Goal: Task Accomplishment & Management: Use online tool/utility

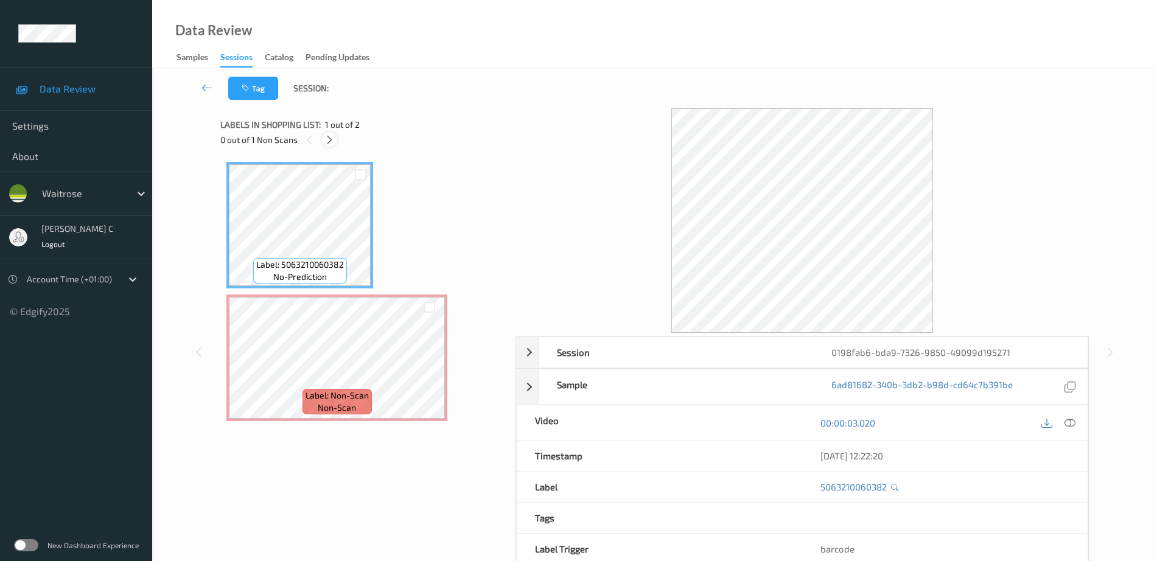
click at [326, 140] on icon at bounding box center [329, 139] width 10 height 11
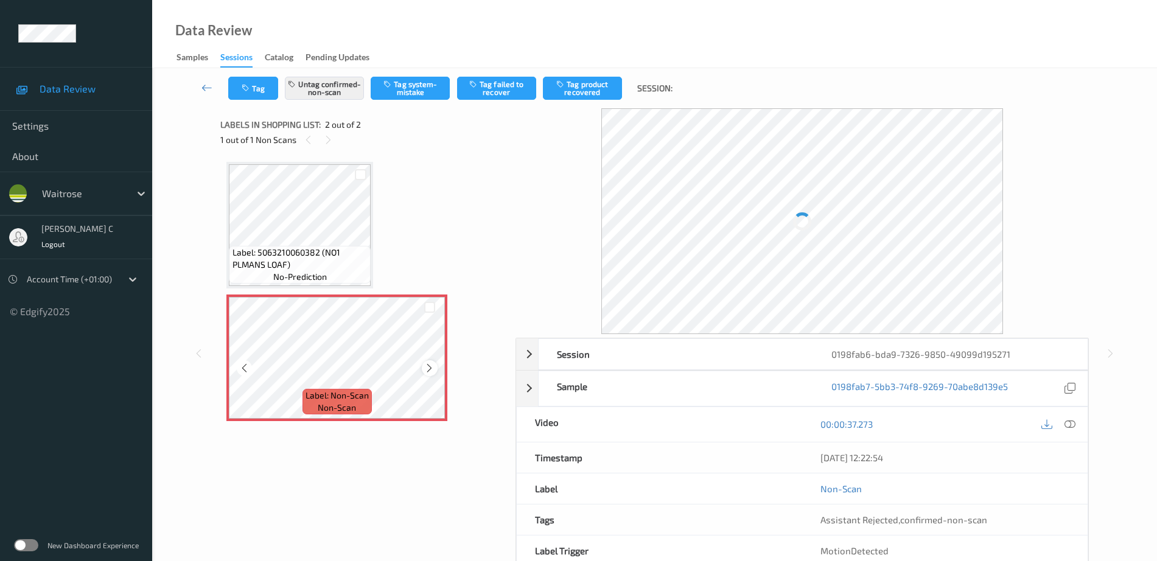
click at [430, 368] on icon at bounding box center [429, 368] width 10 height 11
click at [333, 252] on span "Label: 5063210060382 (NO1 PLMANS LOAF)" at bounding box center [300, 258] width 136 height 24
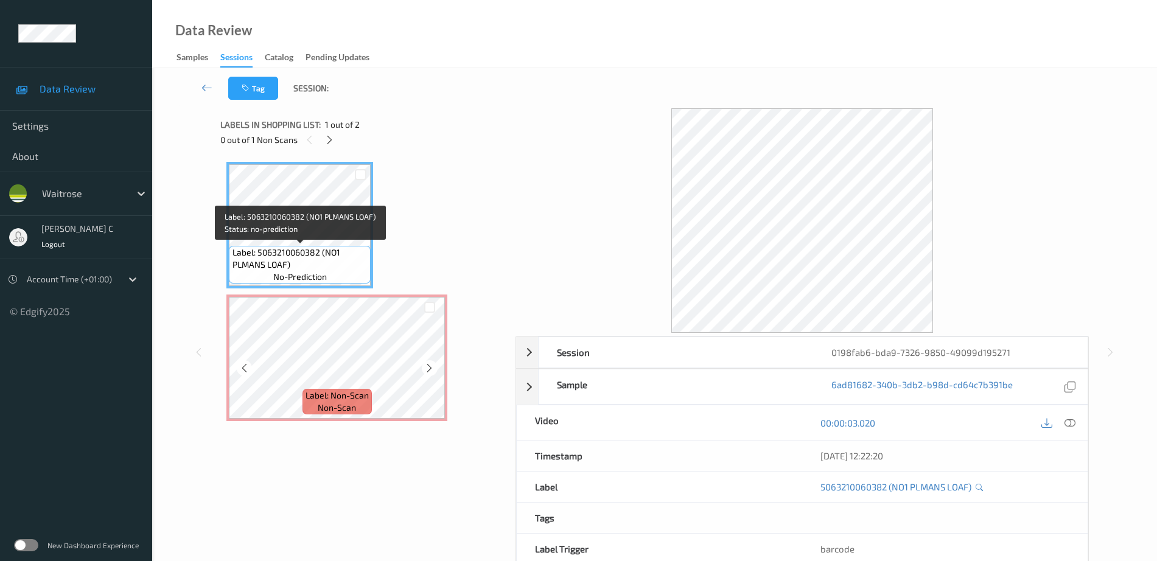
click at [347, 392] on span "Label: Non-Scan" at bounding box center [336, 395] width 63 height 12
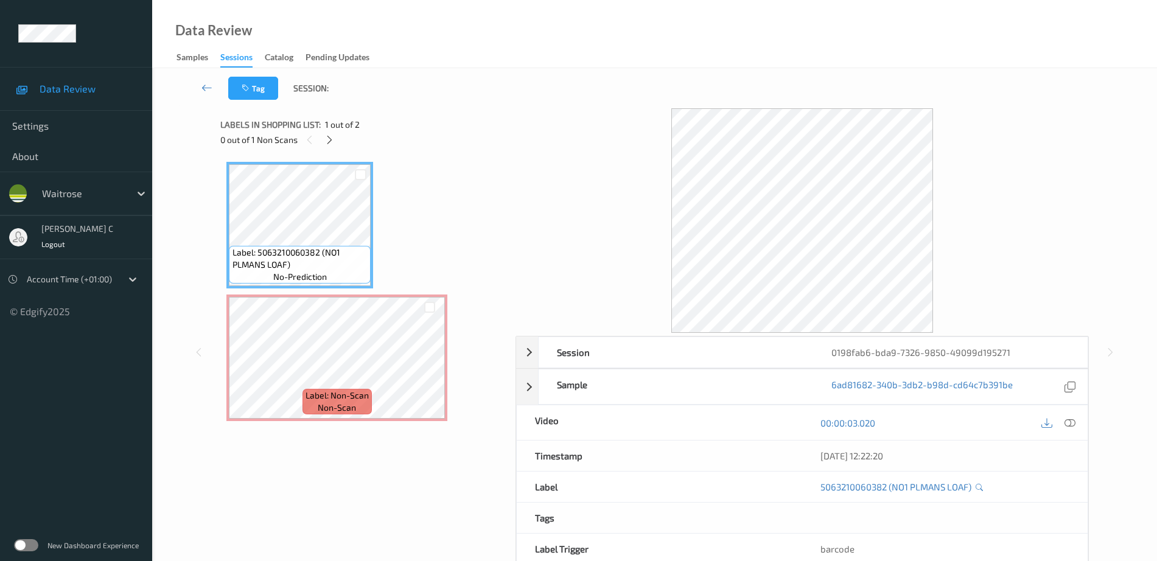
click at [1072, 422] on icon at bounding box center [1069, 422] width 11 height 11
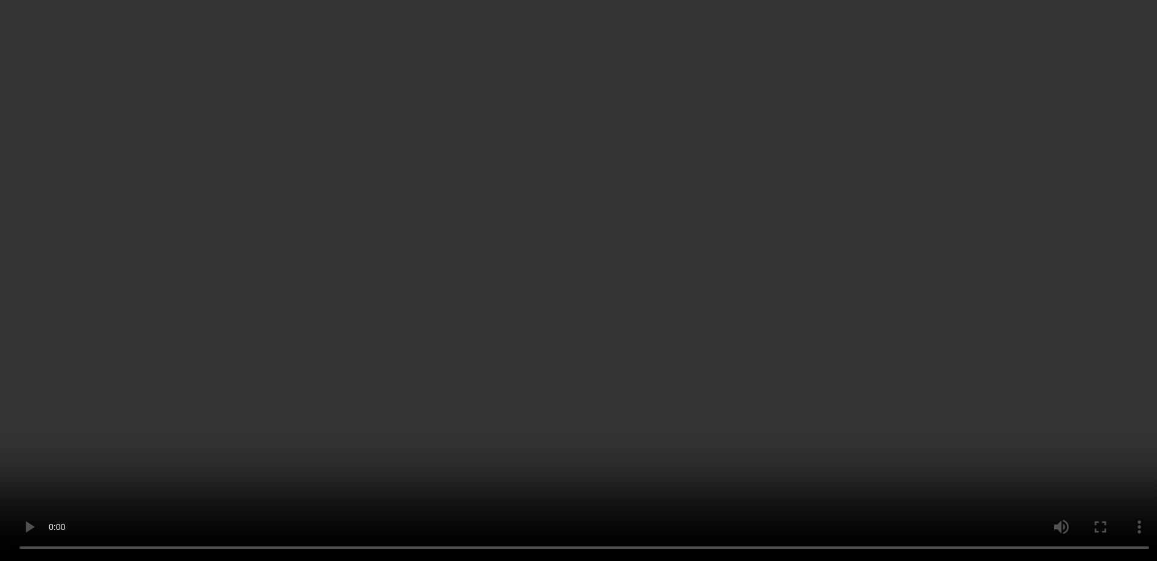
scroll to position [60, 0]
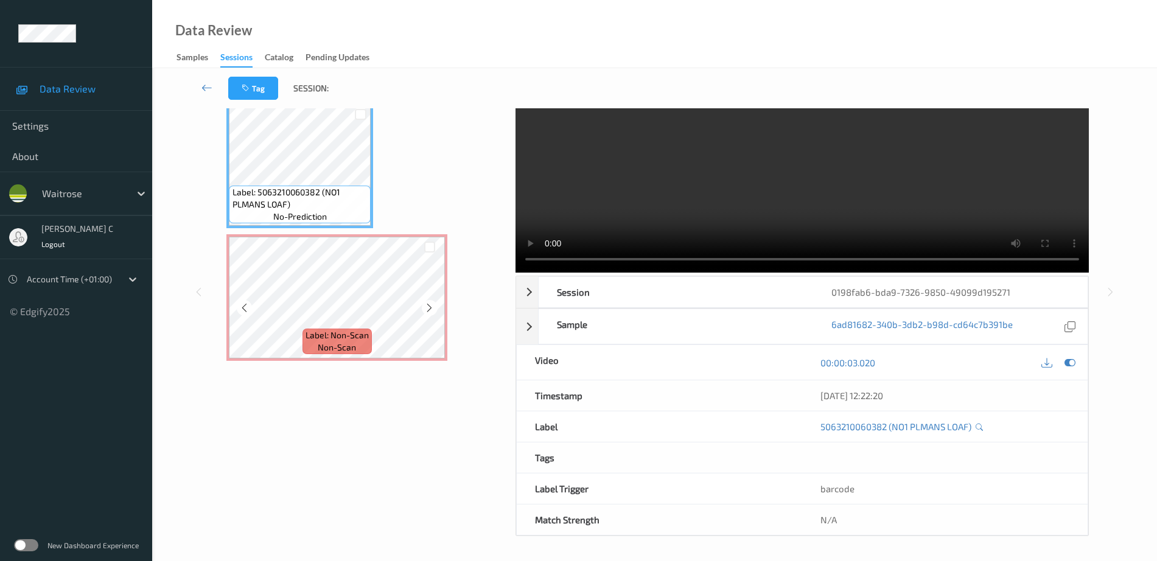
click at [296, 226] on div "Label: 5063210060382 (NO1 PLMANS LOAF) no-prediction" at bounding box center [299, 165] width 147 height 127
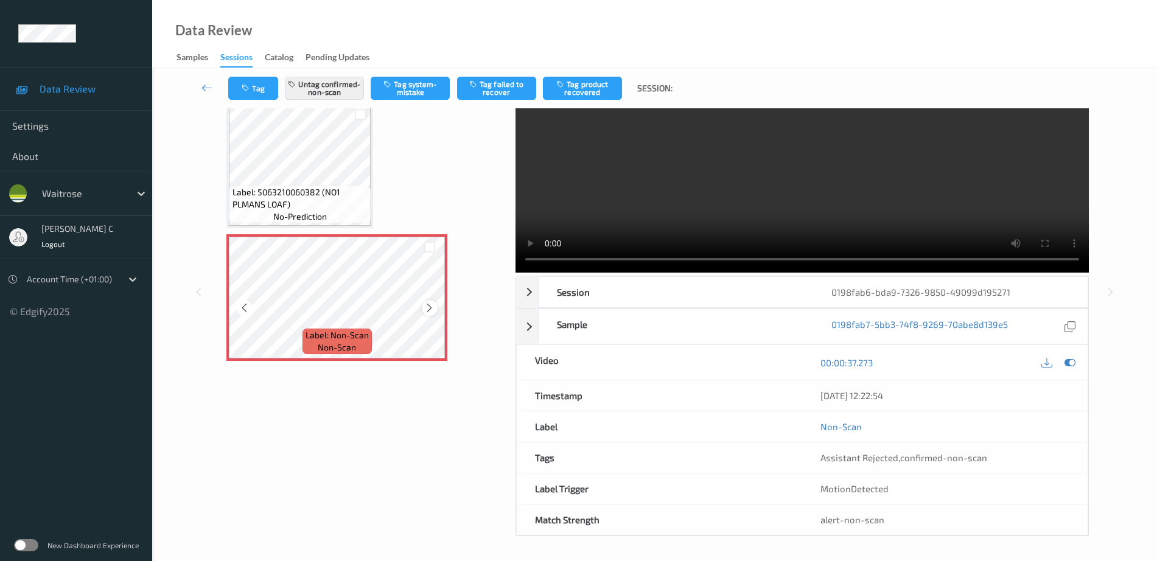
click at [427, 309] on icon at bounding box center [429, 307] width 10 height 11
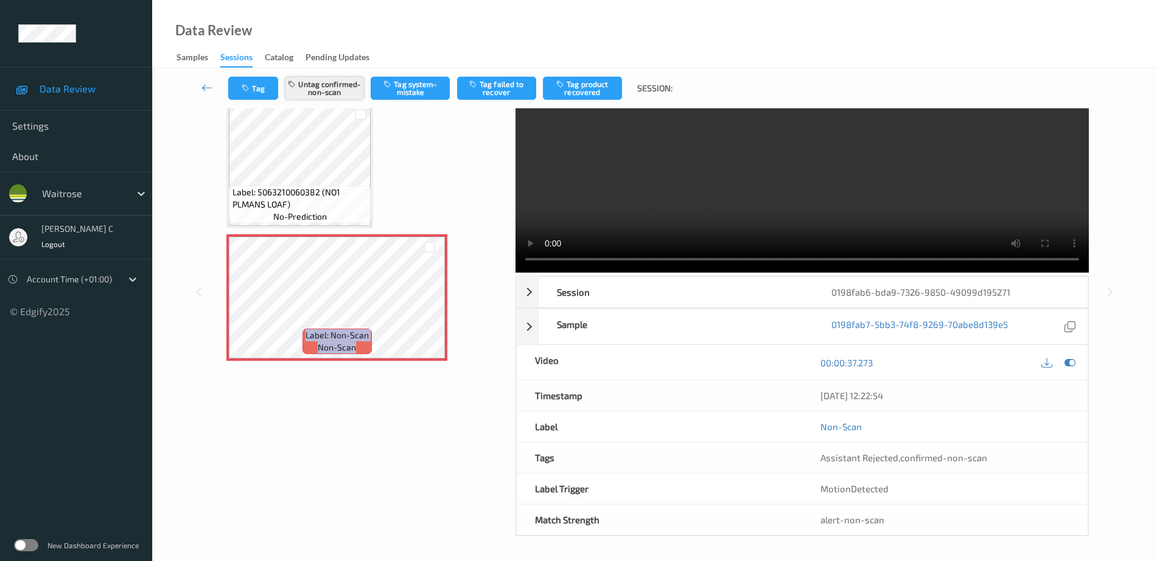
click at [324, 86] on button "Untag confirmed-non-scan" at bounding box center [324, 88] width 79 height 23
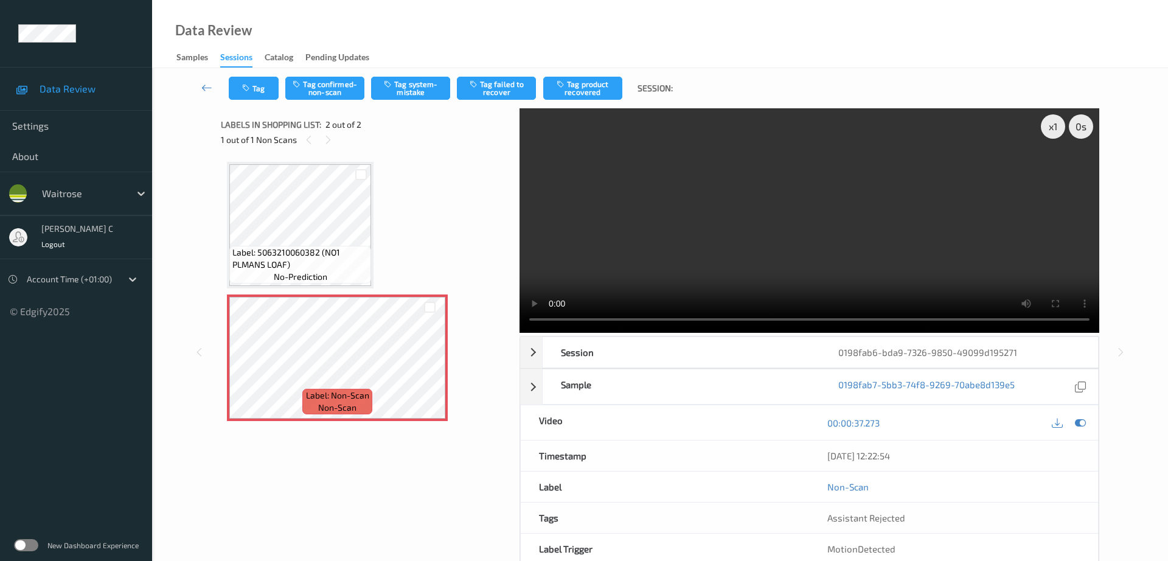
click at [414, 100] on div "Tag Tag confirmed-non-scan Tag system-mistake Tag failed to recover Tag product…" at bounding box center [660, 88] width 966 height 40
click at [412, 95] on button "Tag system-mistake" at bounding box center [410, 88] width 79 height 23
click at [254, 92] on button "Tag" at bounding box center [254, 88] width 50 height 23
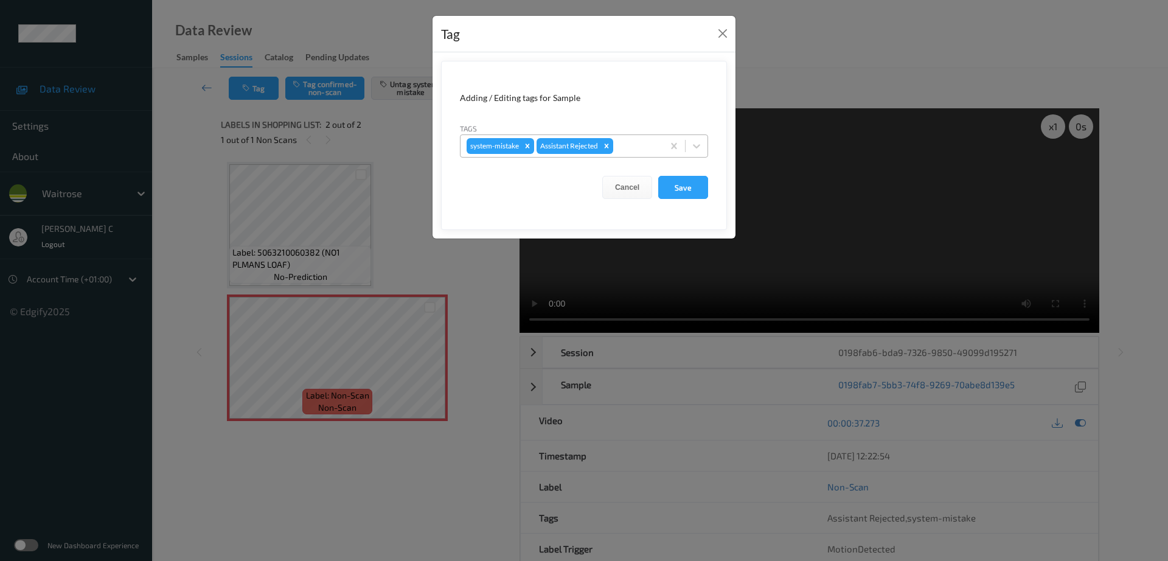
click at [636, 144] on div at bounding box center [636, 146] width 41 height 15
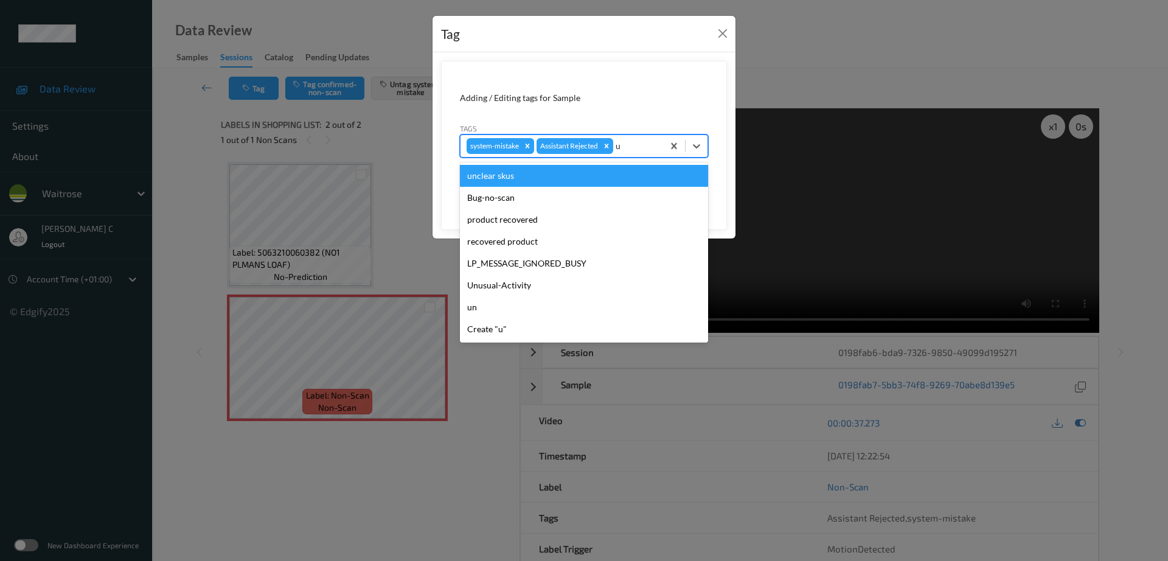
type input "un"
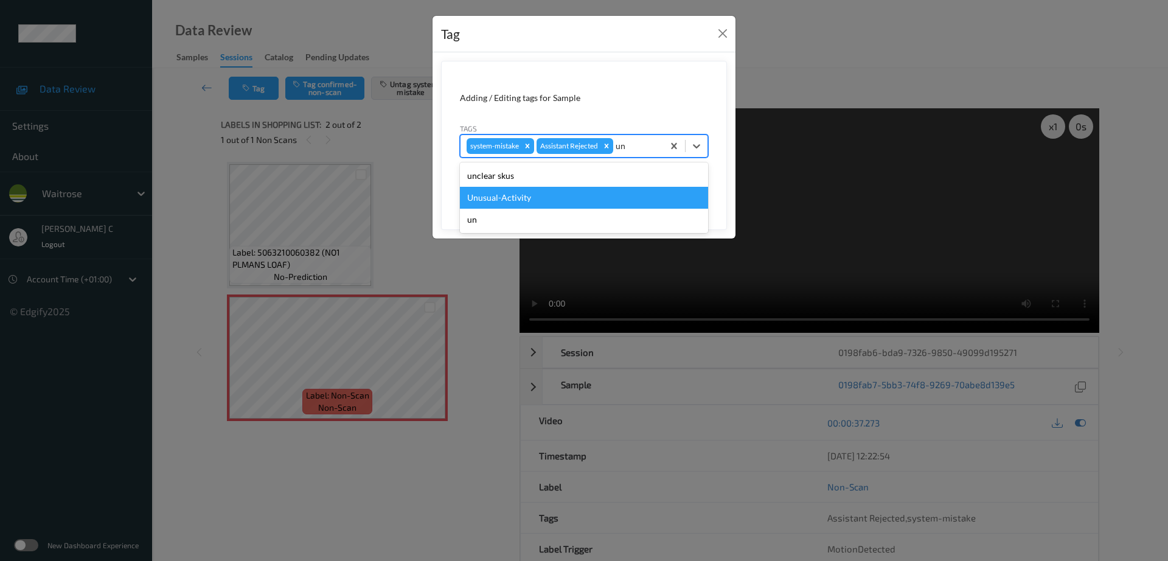
click at [528, 199] on div "Unusual-Activity" at bounding box center [584, 198] width 248 height 22
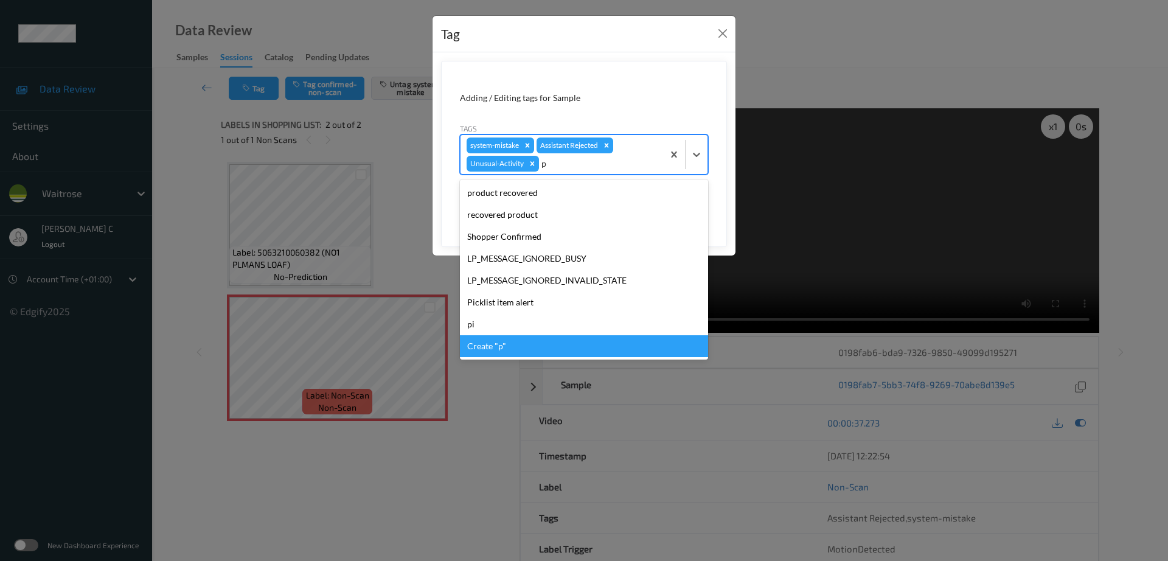
type input "p"
click at [646, 51] on div "Tag" at bounding box center [584, 34] width 303 height 37
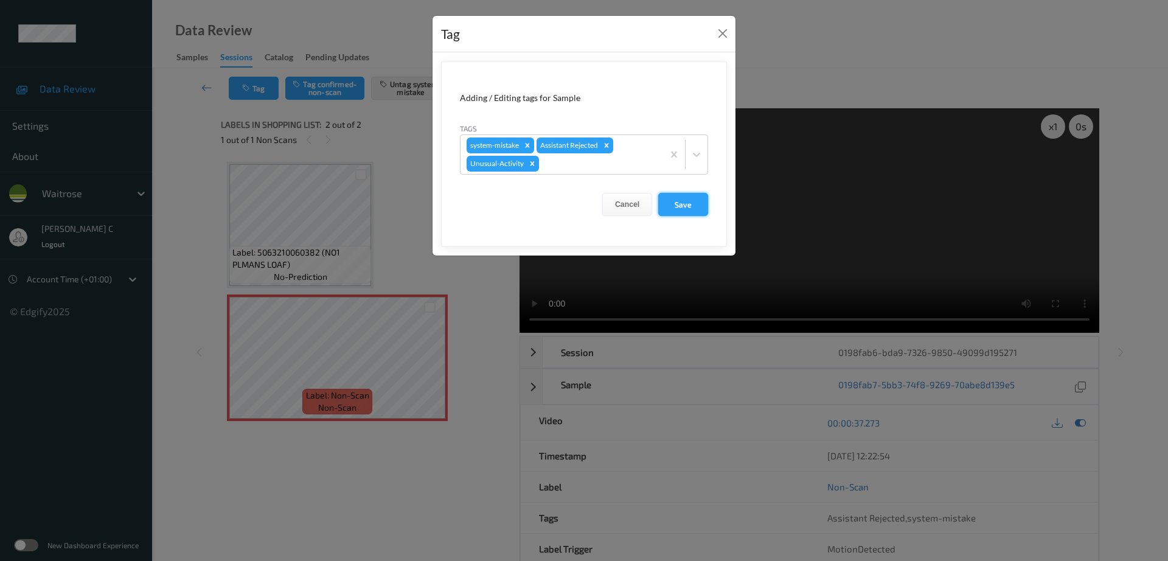
click at [696, 204] on button "Save" at bounding box center [683, 204] width 50 height 23
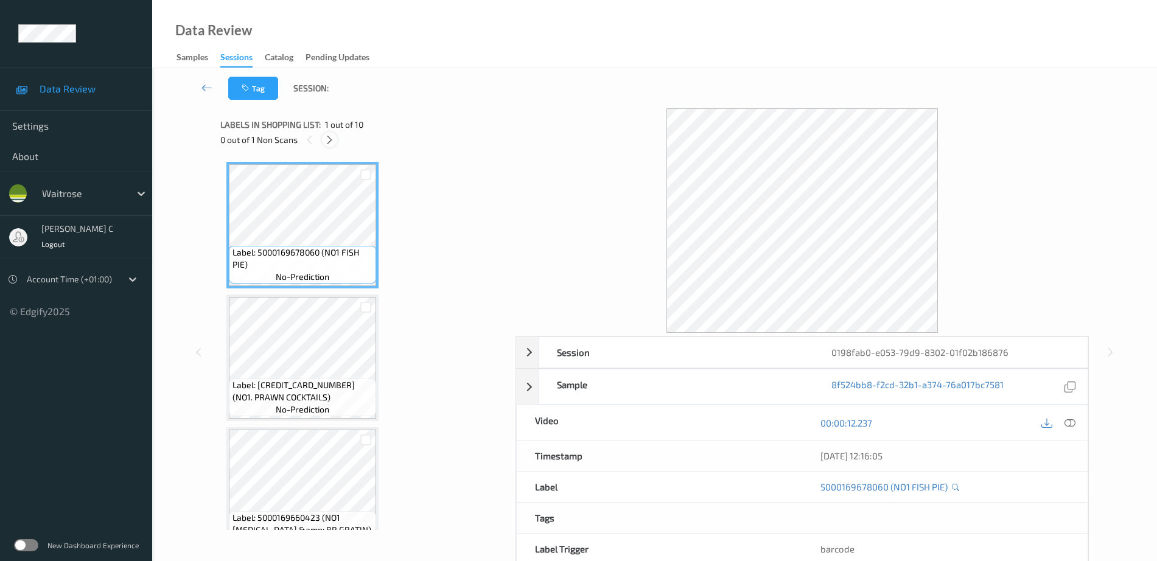
click at [332, 140] on icon at bounding box center [329, 139] width 10 height 11
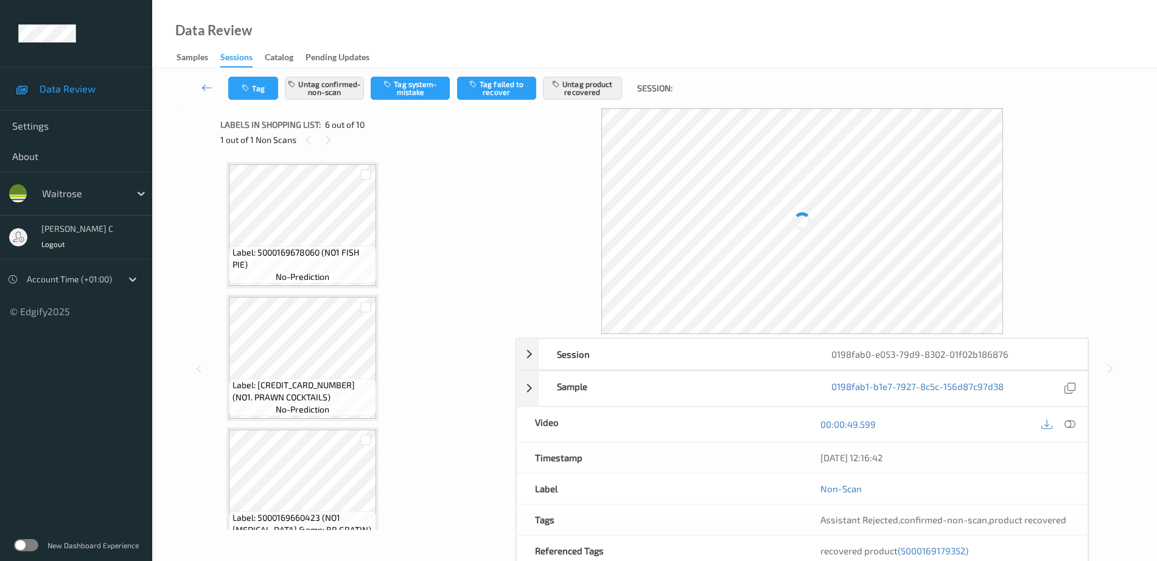
scroll to position [537, 0]
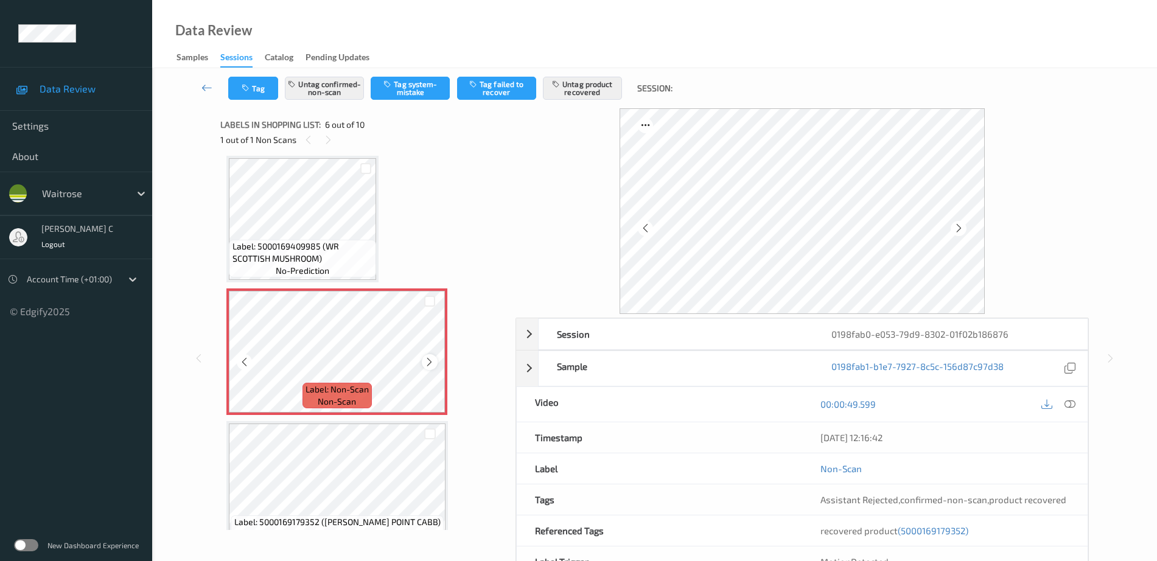
click at [431, 363] on icon at bounding box center [429, 362] width 10 height 11
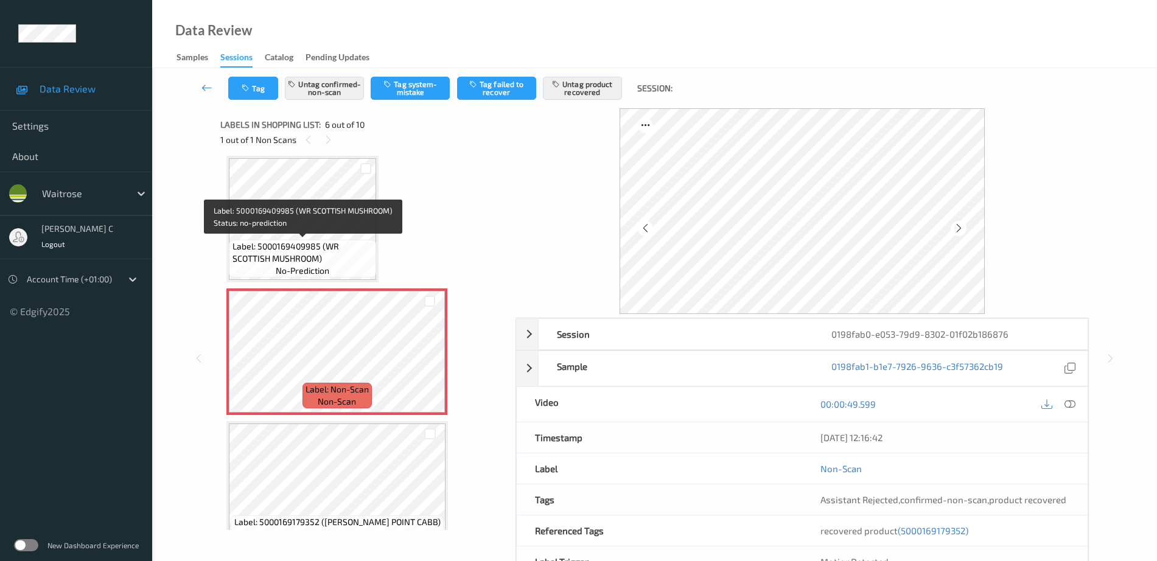
click at [333, 247] on span "Label: 5000169409985 (WR SCOTTISH MUSHROOM)" at bounding box center [302, 252] width 141 height 24
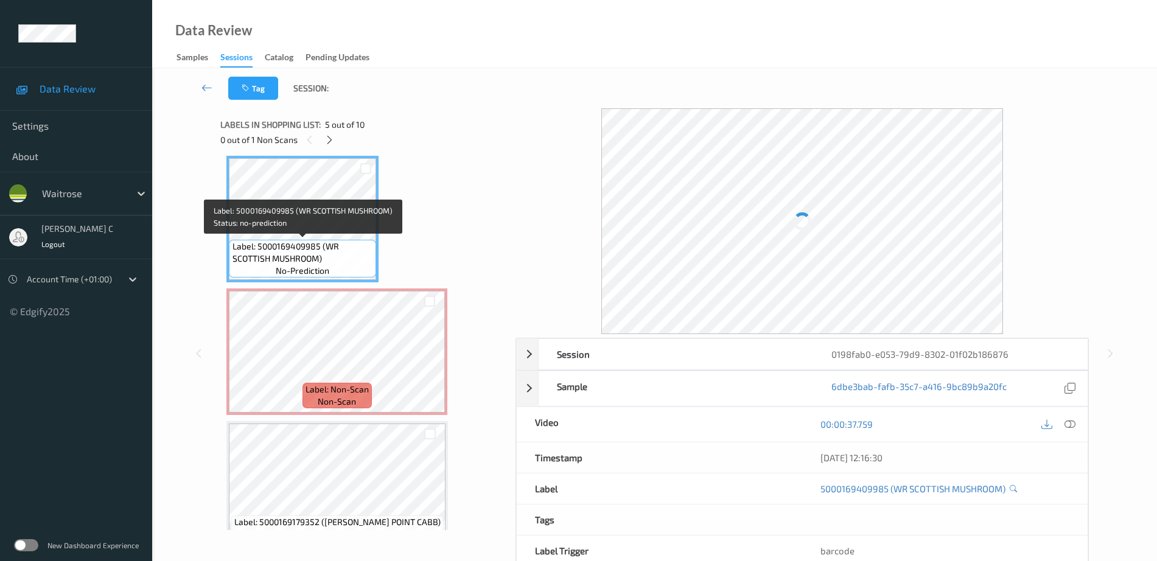
click at [333, 247] on span "Label: 5000169409985 (WR SCOTTISH MUSHROOM)" at bounding box center [302, 252] width 141 height 24
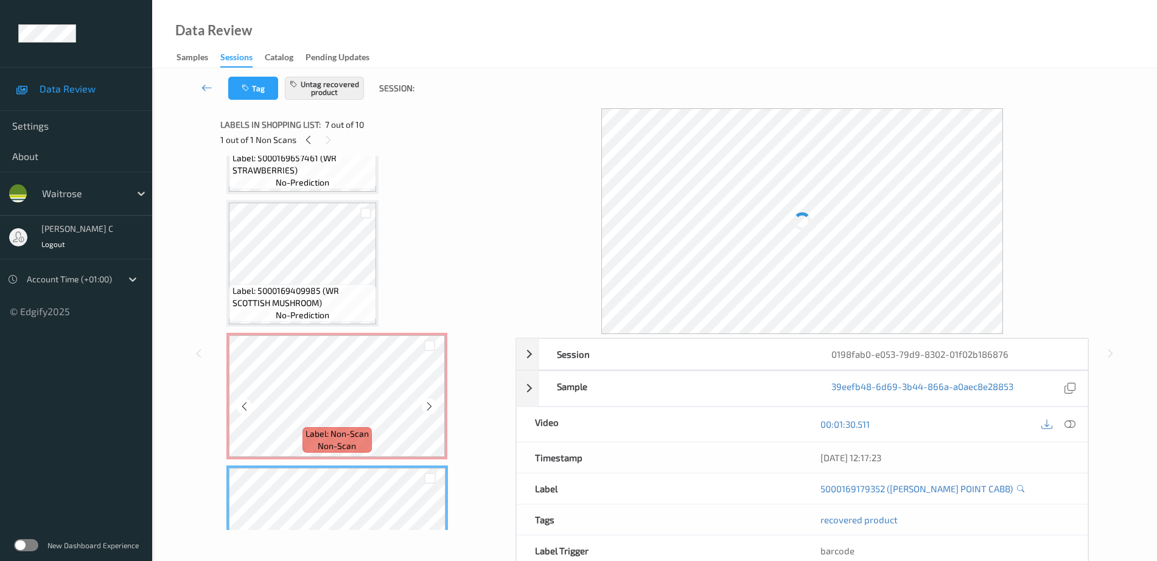
scroll to position [461, 0]
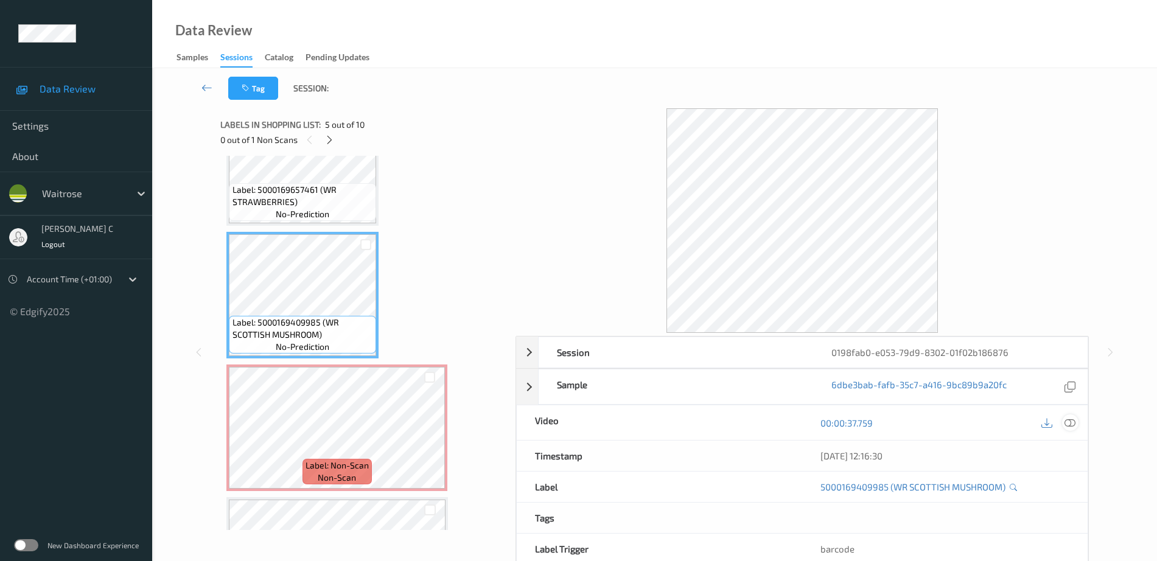
click at [1064, 428] on icon at bounding box center [1069, 422] width 11 height 11
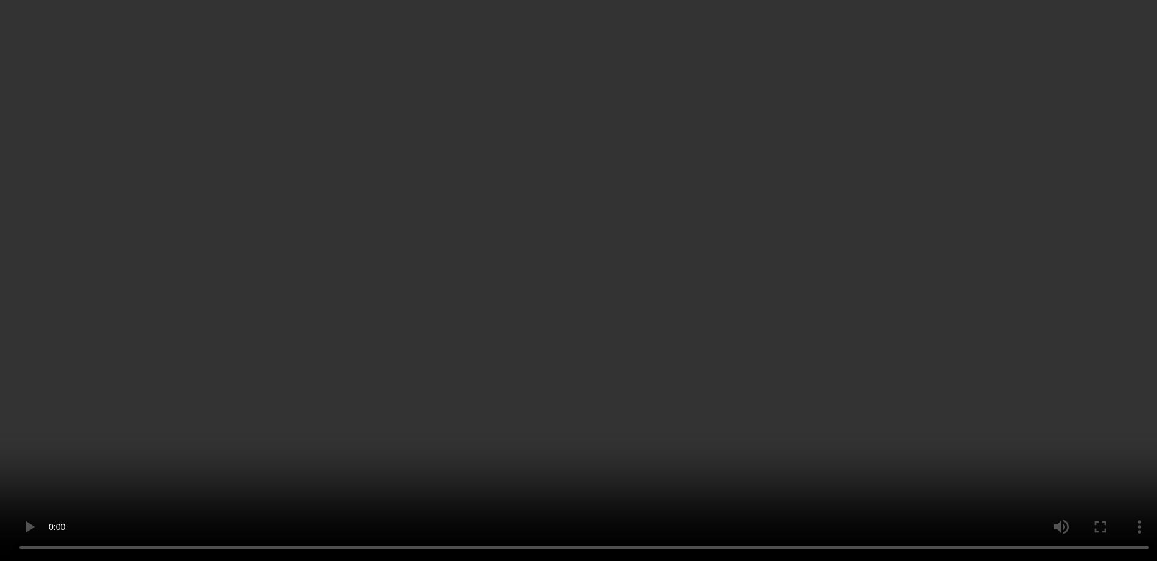
scroll to position [537, 0]
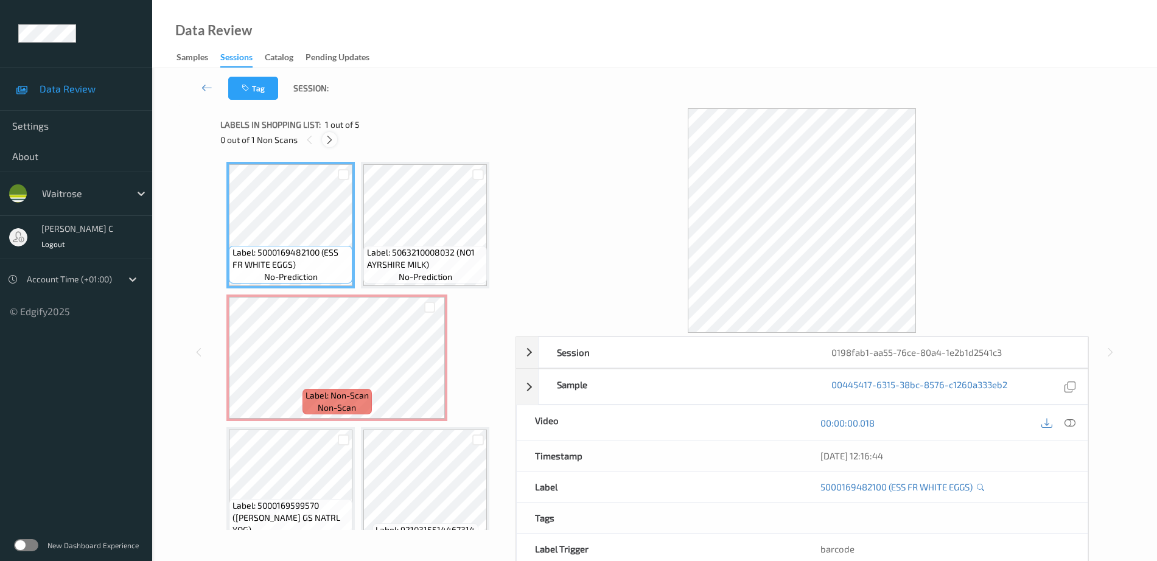
click at [332, 135] on icon at bounding box center [329, 139] width 10 height 11
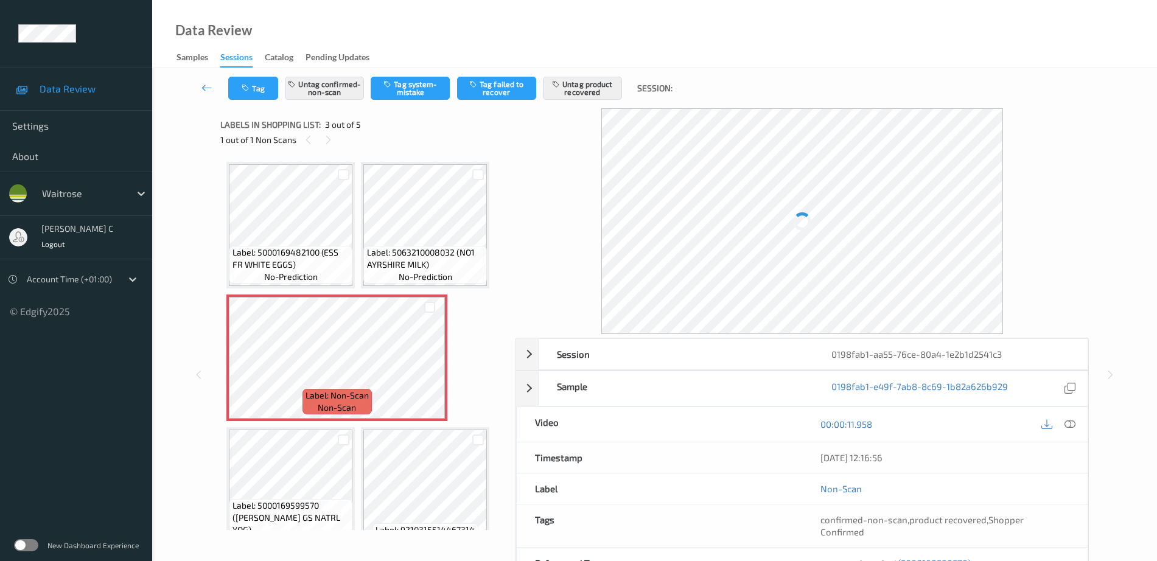
scroll to position [6, 0]
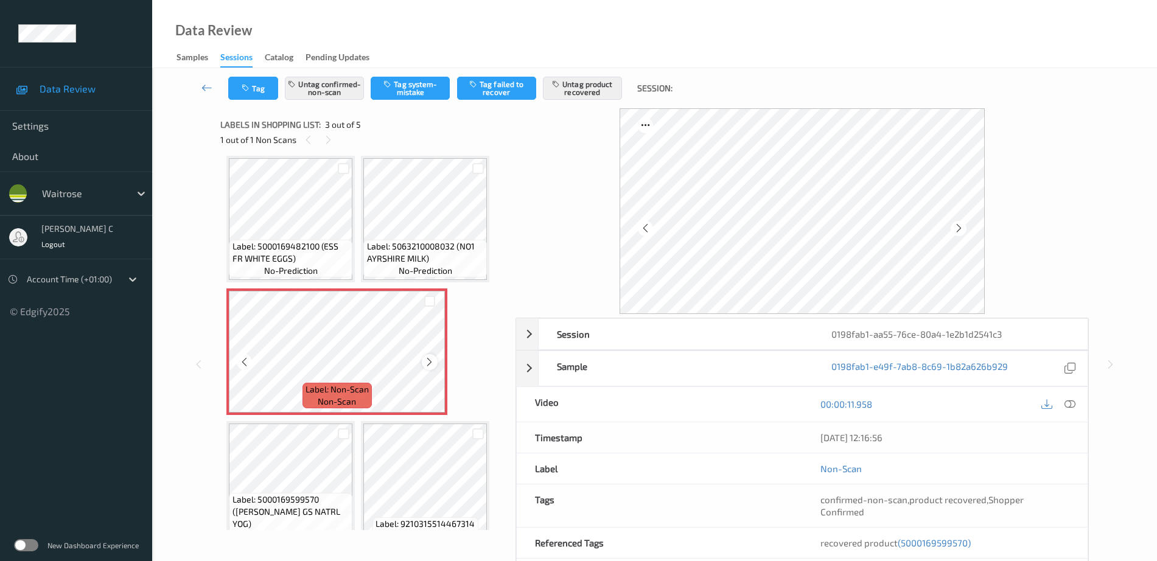
click at [427, 365] on icon at bounding box center [429, 362] width 10 height 11
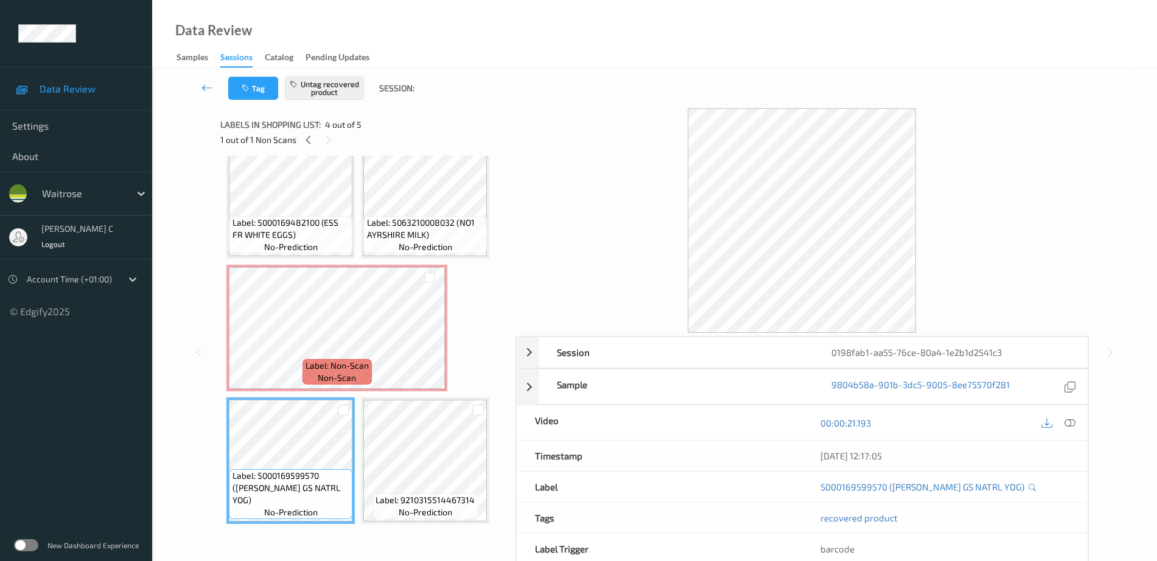
scroll to position [0, 0]
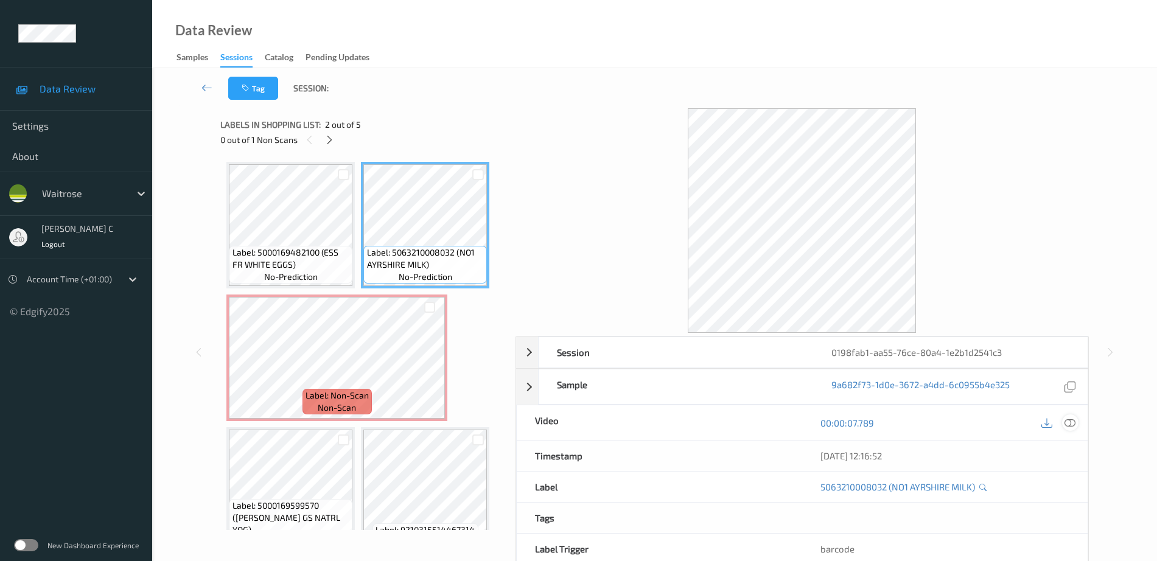
click at [1067, 420] on icon at bounding box center [1069, 422] width 11 height 11
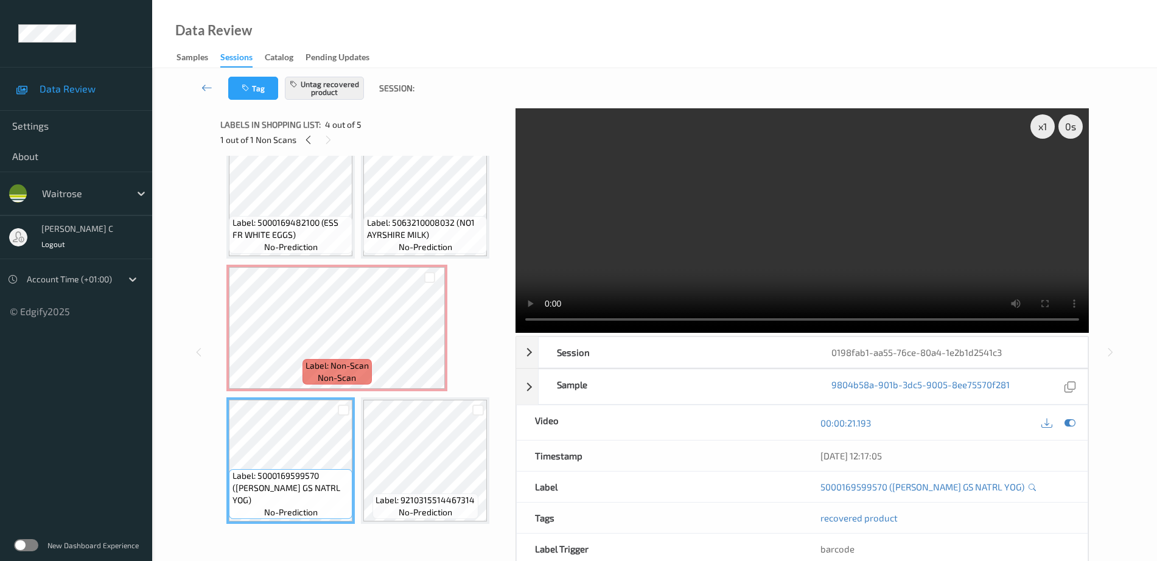
scroll to position [60, 0]
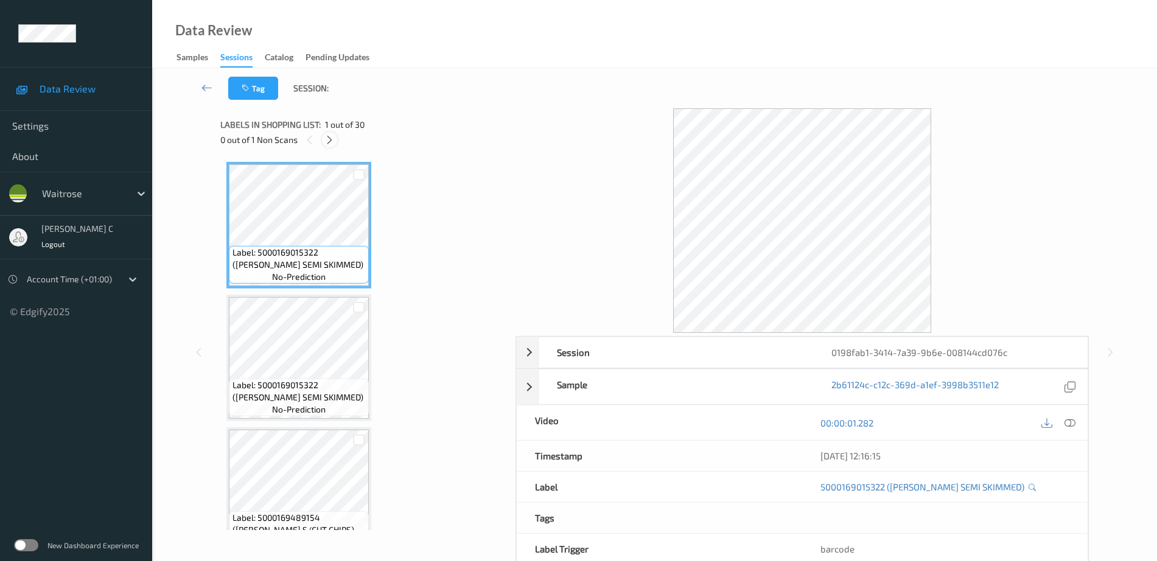
click at [327, 133] on div at bounding box center [329, 139] width 15 height 15
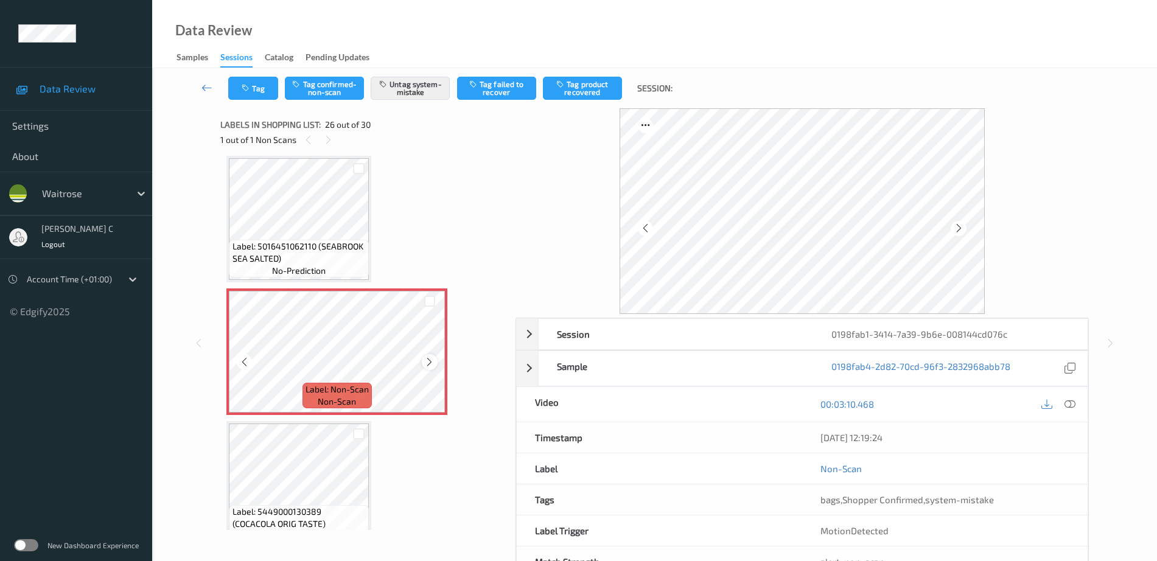
click at [432, 363] on icon at bounding box center [429, 362] width 10 height 11
click at [294, 256] on span "Label: 5016451062110 (SEABROOK SEA SALTED)" at bounding box center [299, 252] width 134 height 24
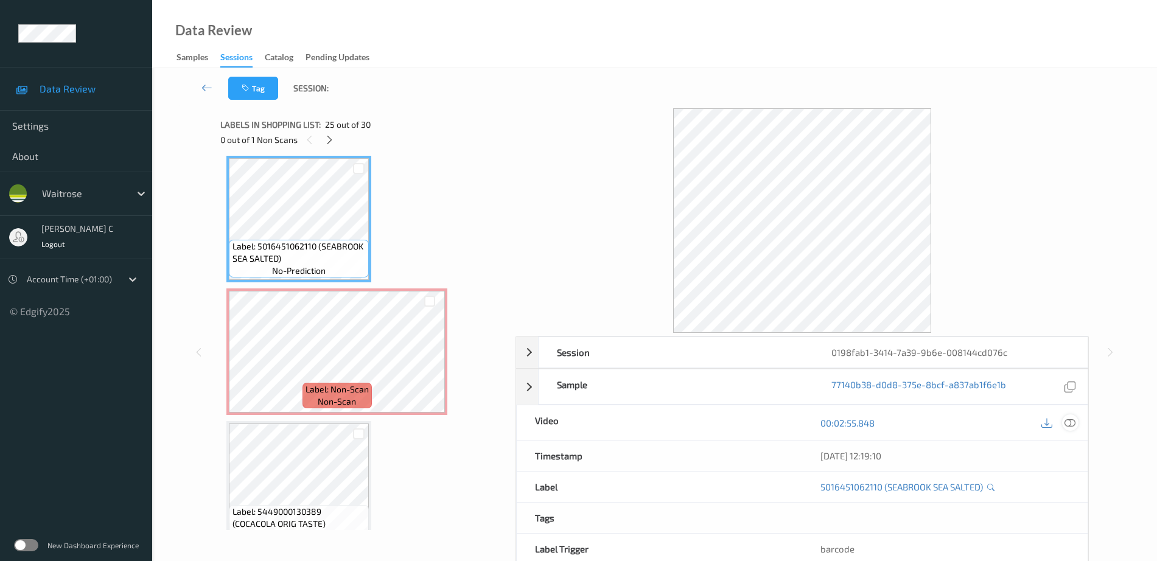
click at [1072, 423] on icon at bounding box center [1069, 422] width 11 height 11
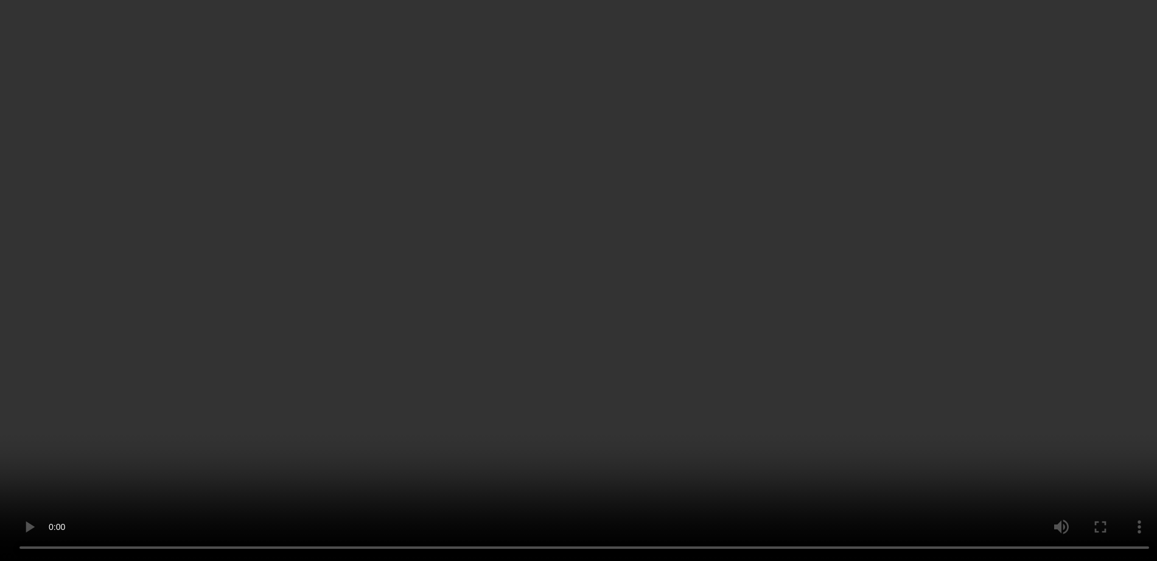
scroll to position [3266, 0]
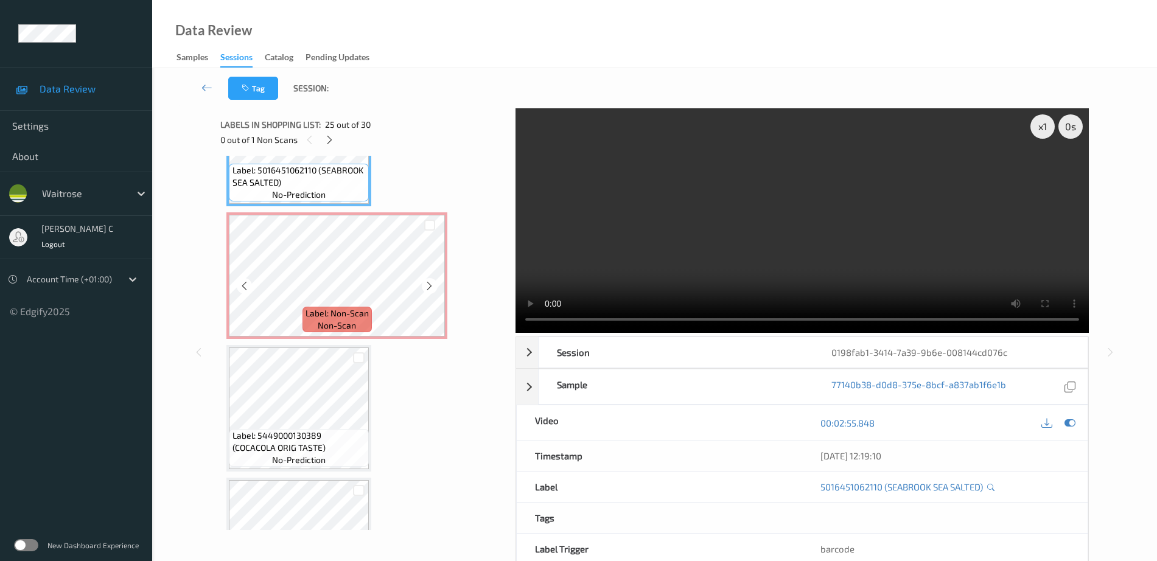
click at [322, 319] on span "non-scan" at bounding box center [337, 325] width 38 height 12
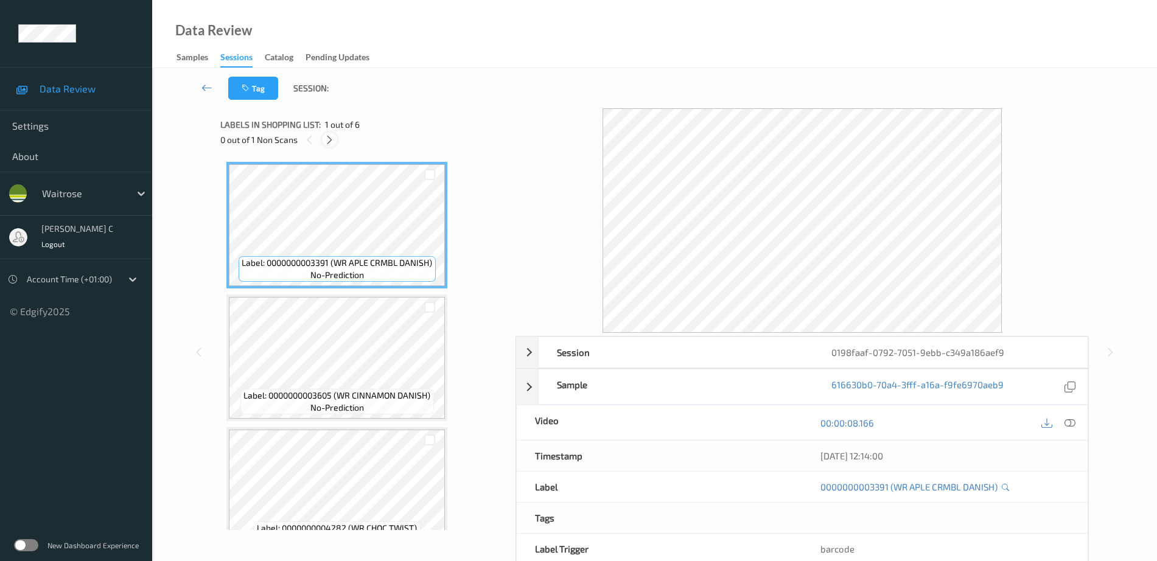
click at [330, 138] on icon at bounding box center [329, 139] width 10 height 11
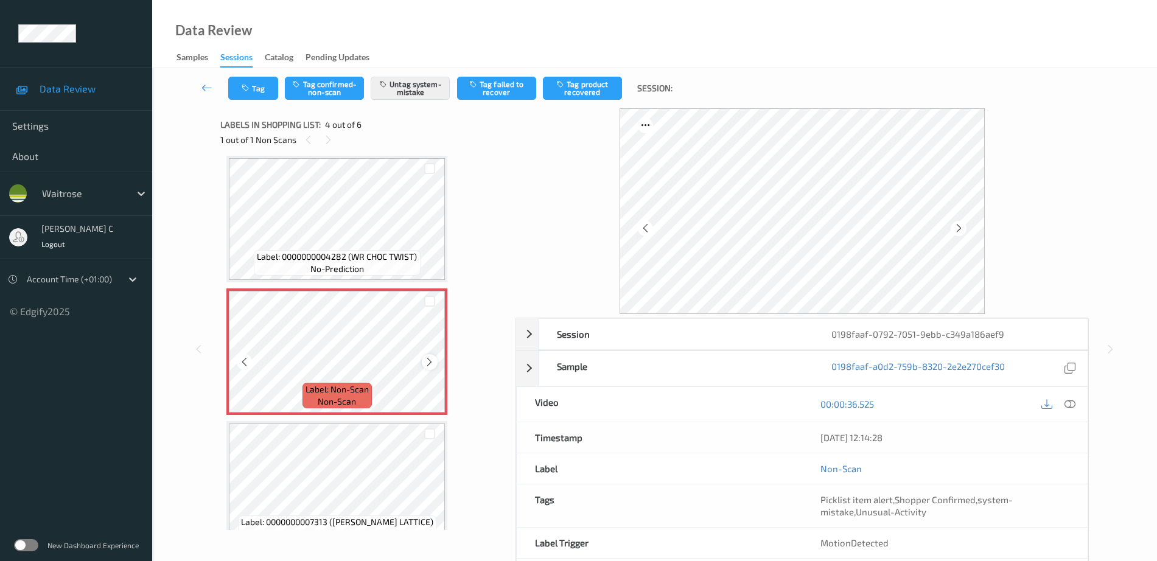
click at [425, 363] on icon at bounding box center [429, 362] width 10 height 11
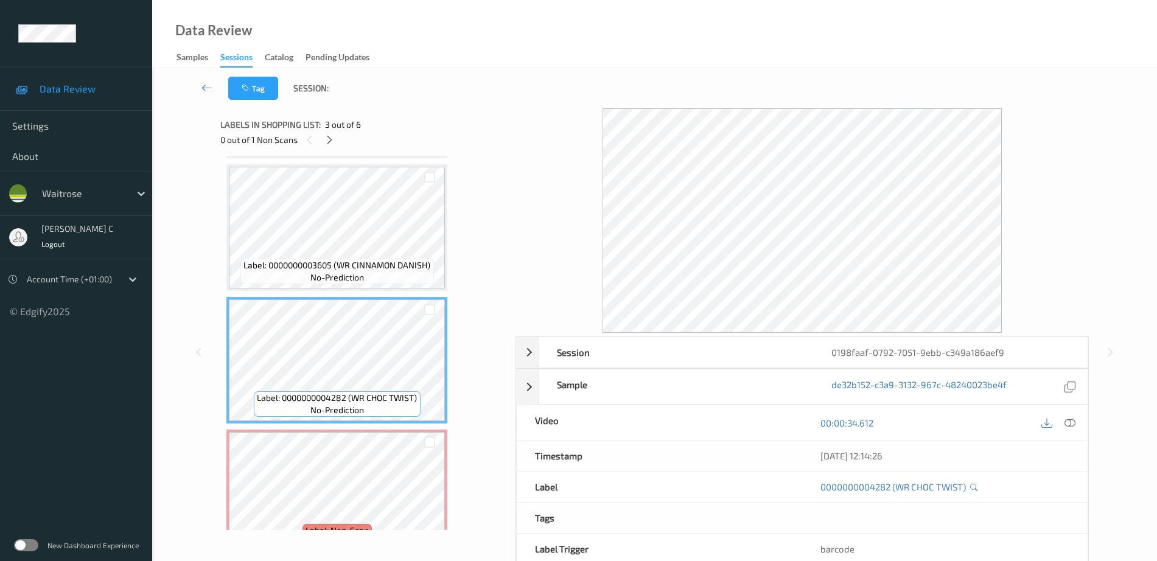
scroll to position [152, 0]
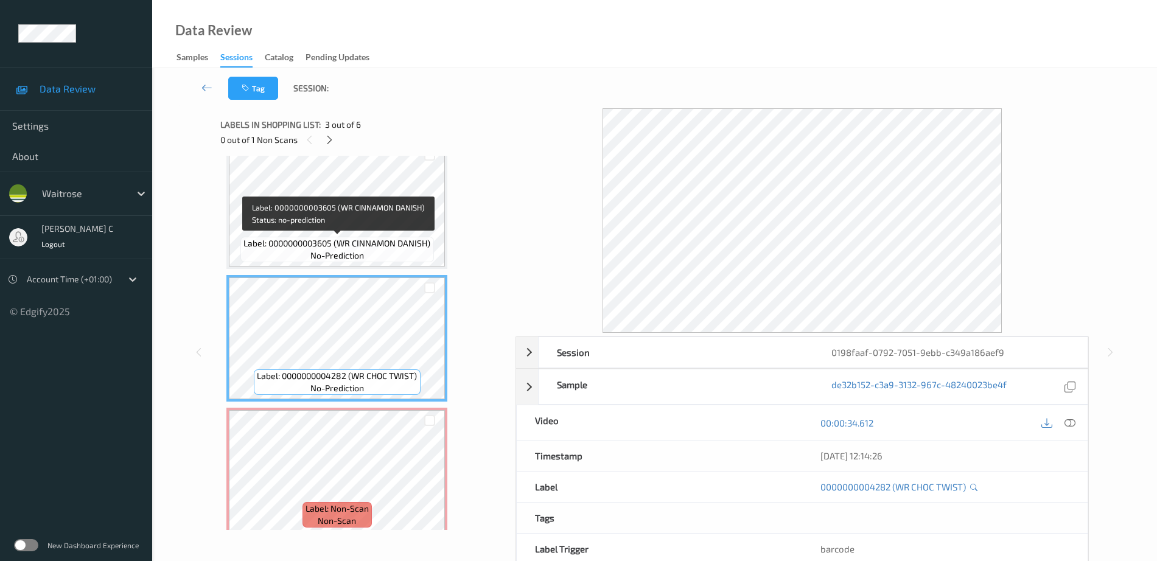
click at [333, 250] on span "no-prediction" at bounding box center [337, 255] width 54 height 12
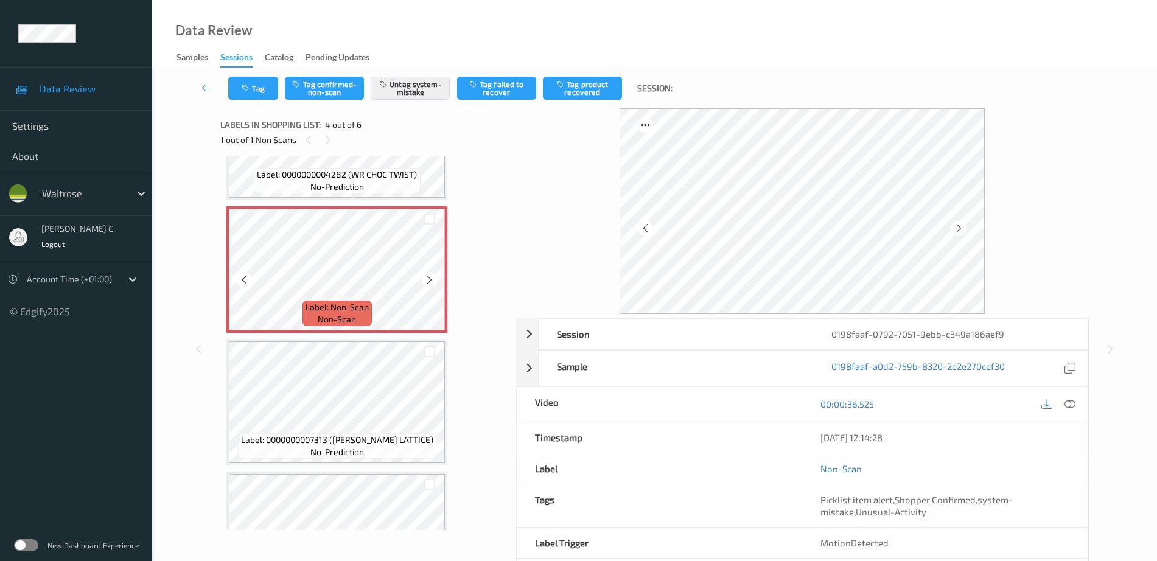
scroll to position [380, 0]
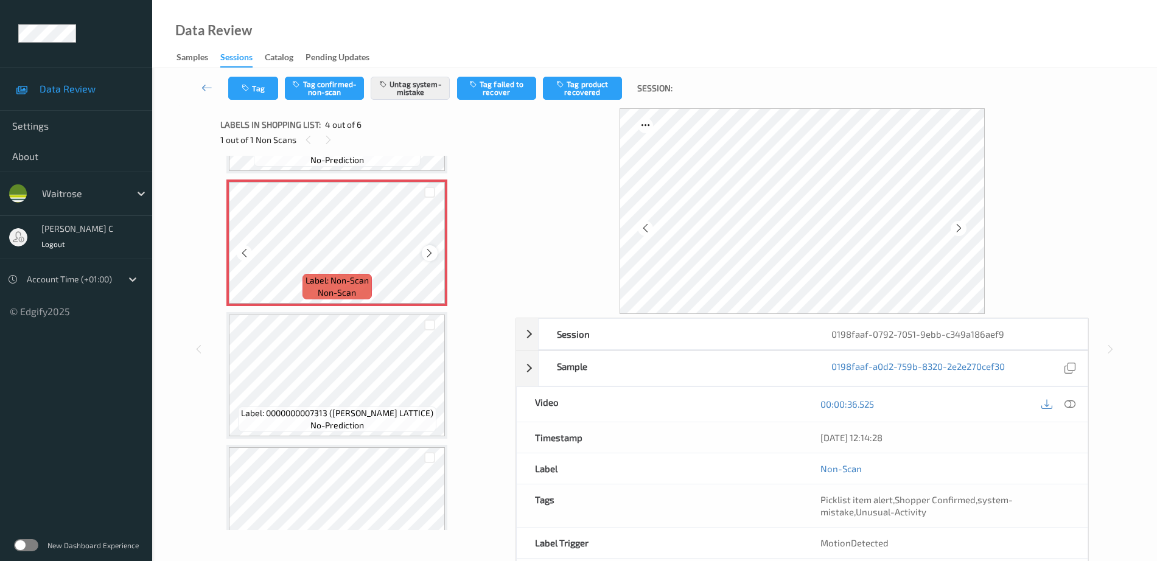
click at [427, 255] on icon at bounding box center [429, 253] width 10 height 11
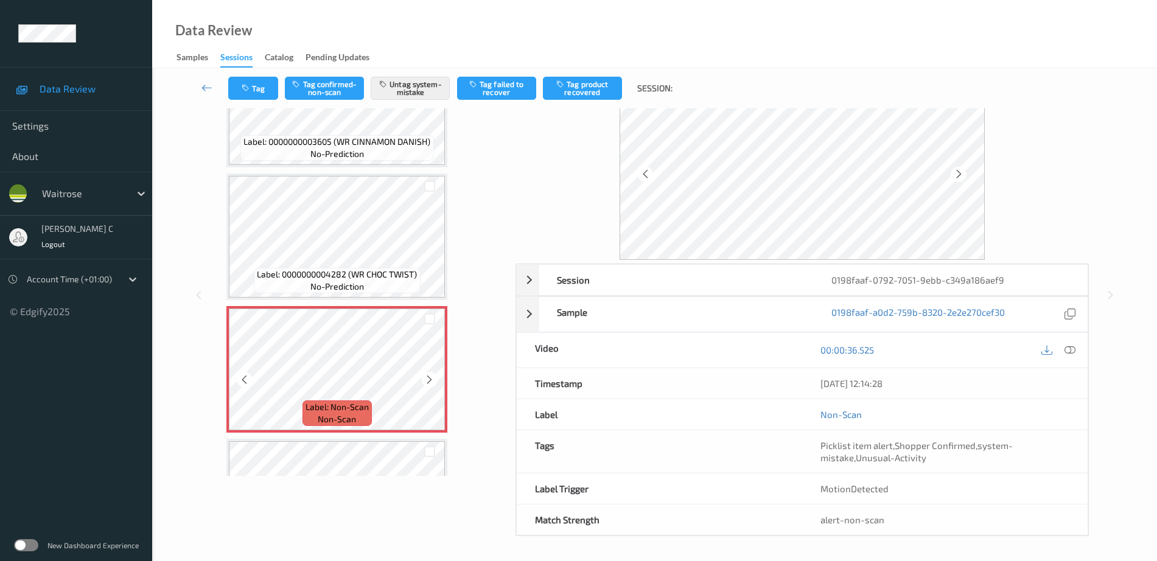
scroll to position [54, 0]
